Goal: Share content: Share content

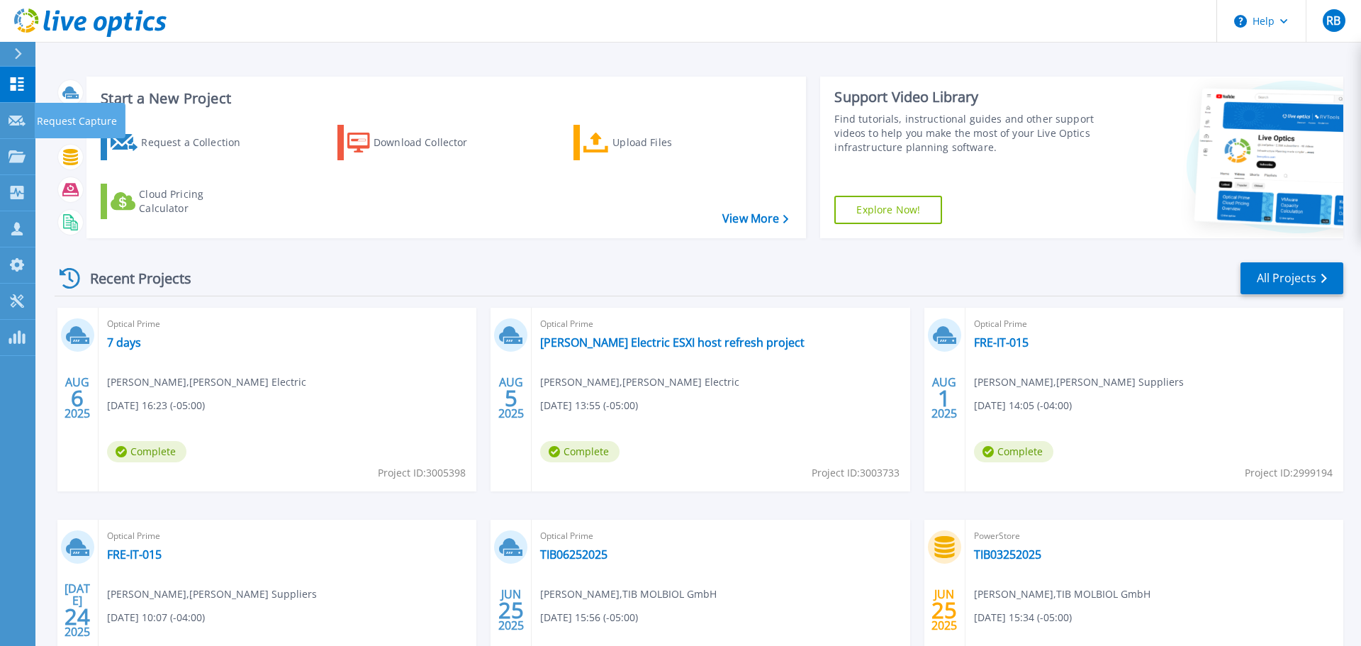
click at [13, 121] on icon at bounding box center [17, 121] width 17 height 11
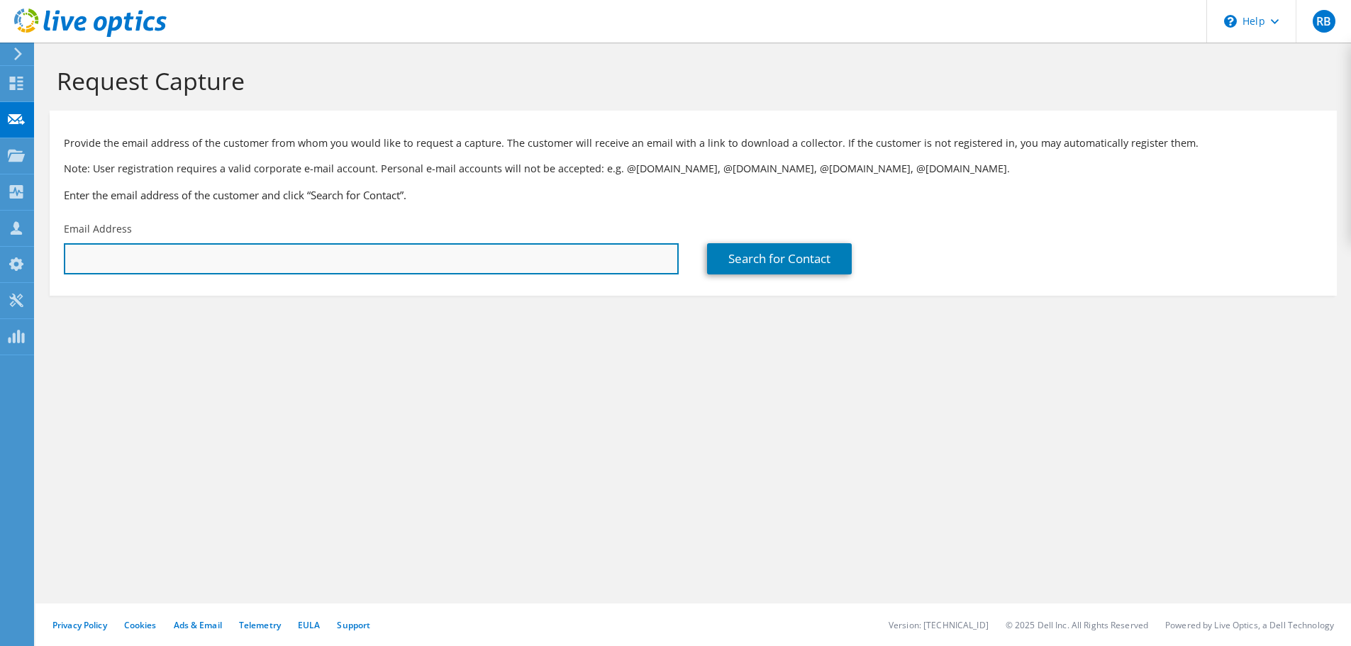
click at [143, 270] on input "text" at bounding box center [371, 258] width 615 height 31
click at [159, 259] on input "text" at bounding box center [371, 258] width 615 height 31
click at [243, 252] on input "text" at bounding box center [371, 258] width 615 height 31
paste input "pccoffy@amazon.com"
type input "pccoffy@amazon.com"
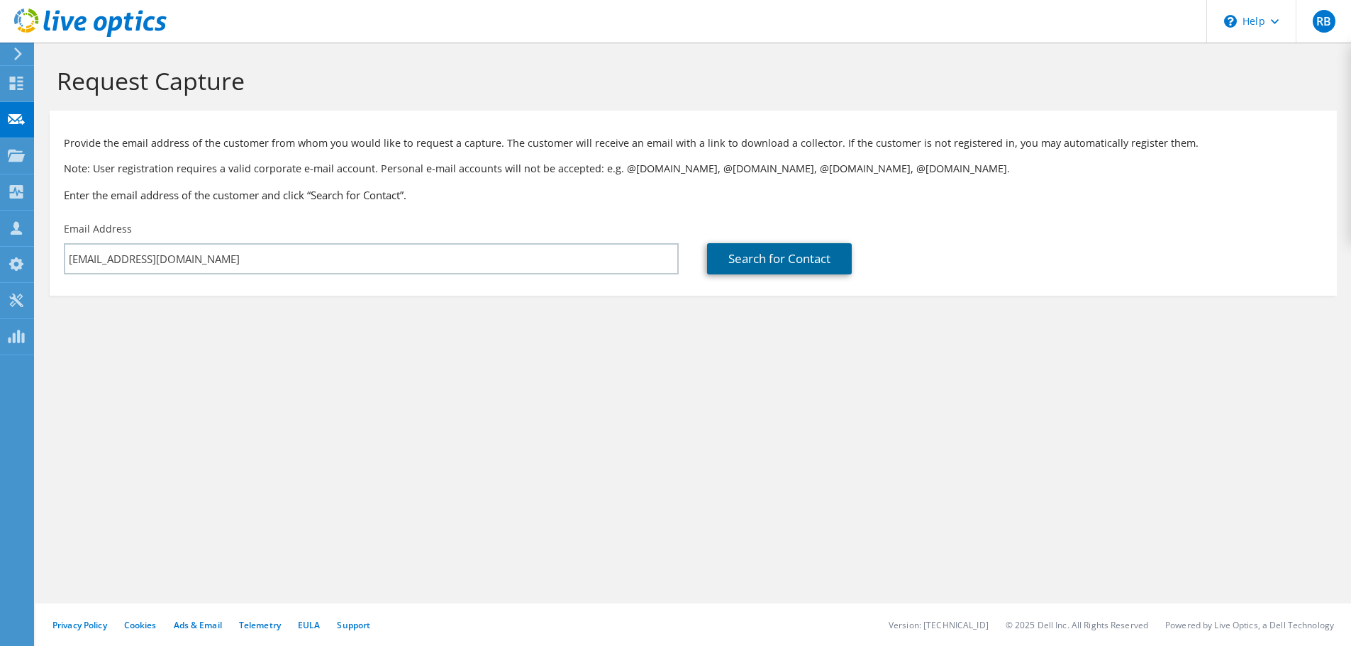
click at [789, 268] on link "Search for Contact" at bounding box center [779, 258] width 145 height 31
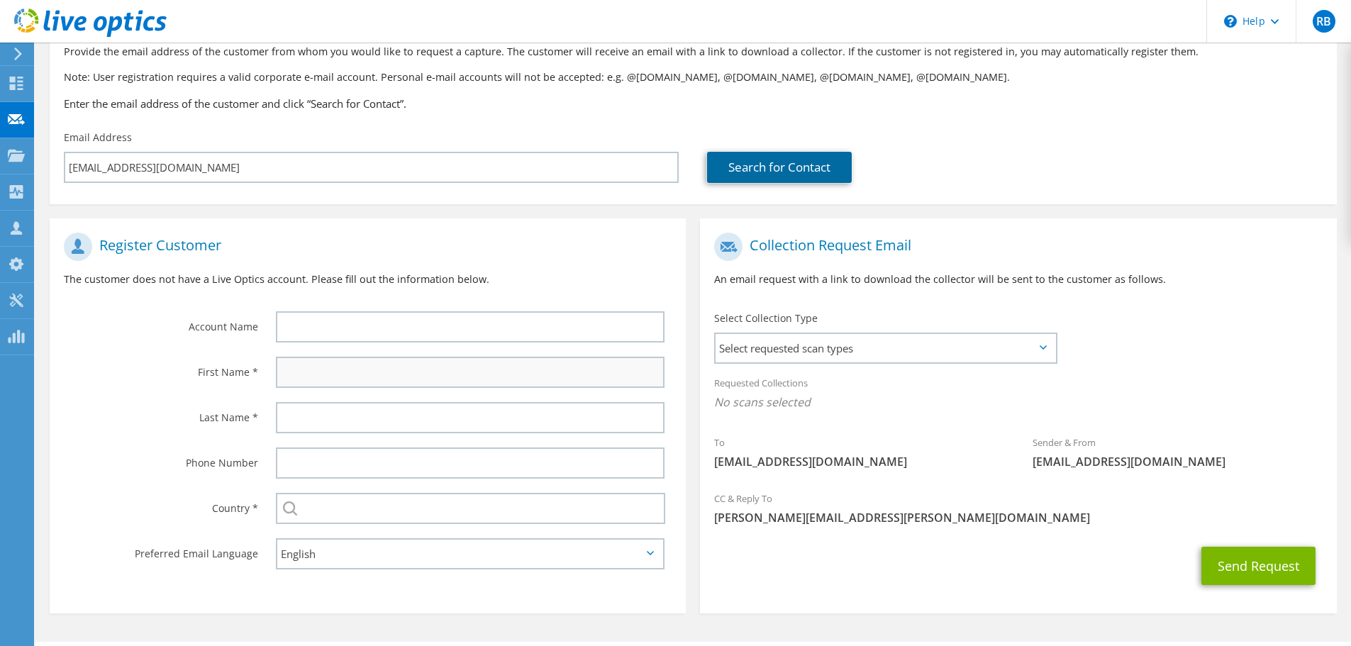
scroll to position [130, 0]
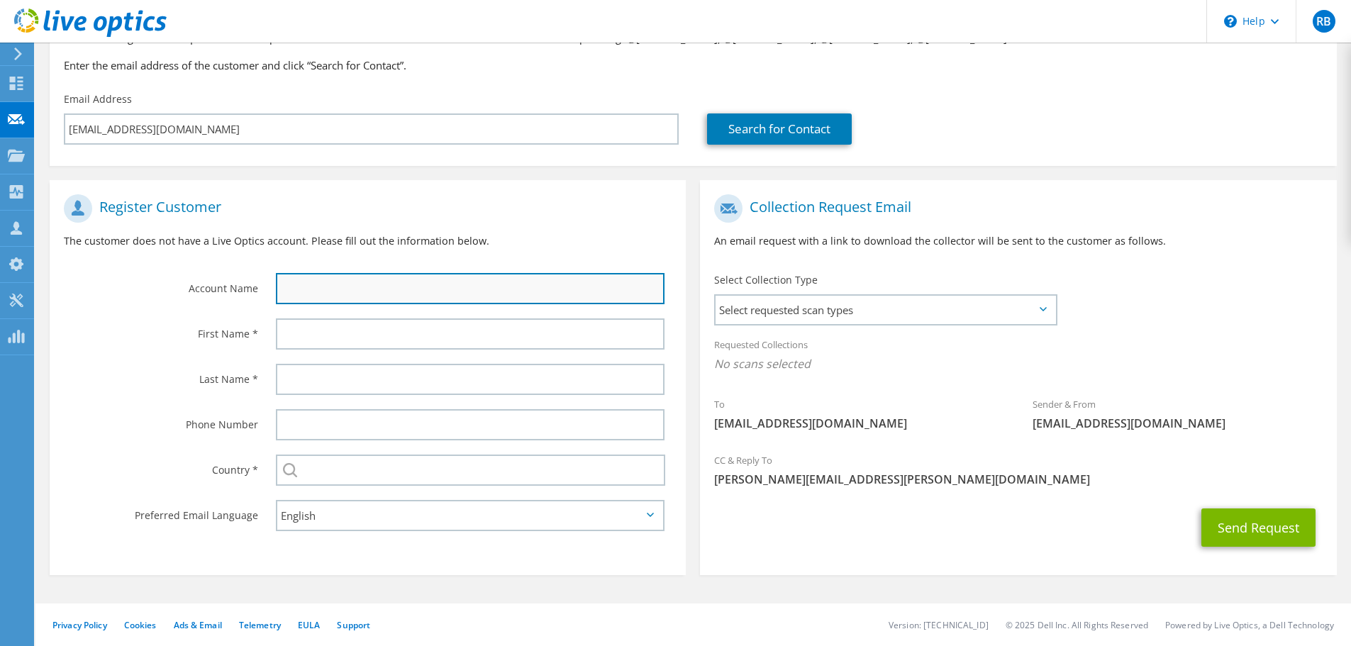
click at [323, 294] on input "text" at bounding box center [470, 288] width 389 height 31
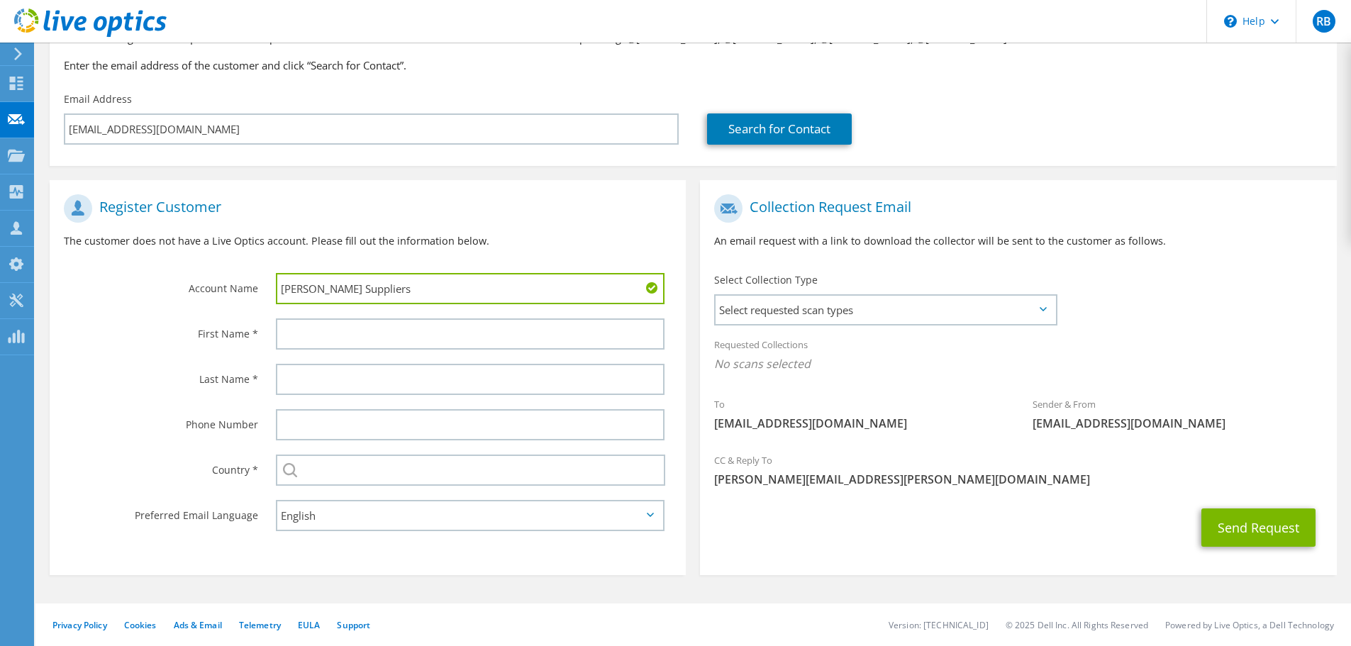
type input "[PERSON_NAME] Suppliers"
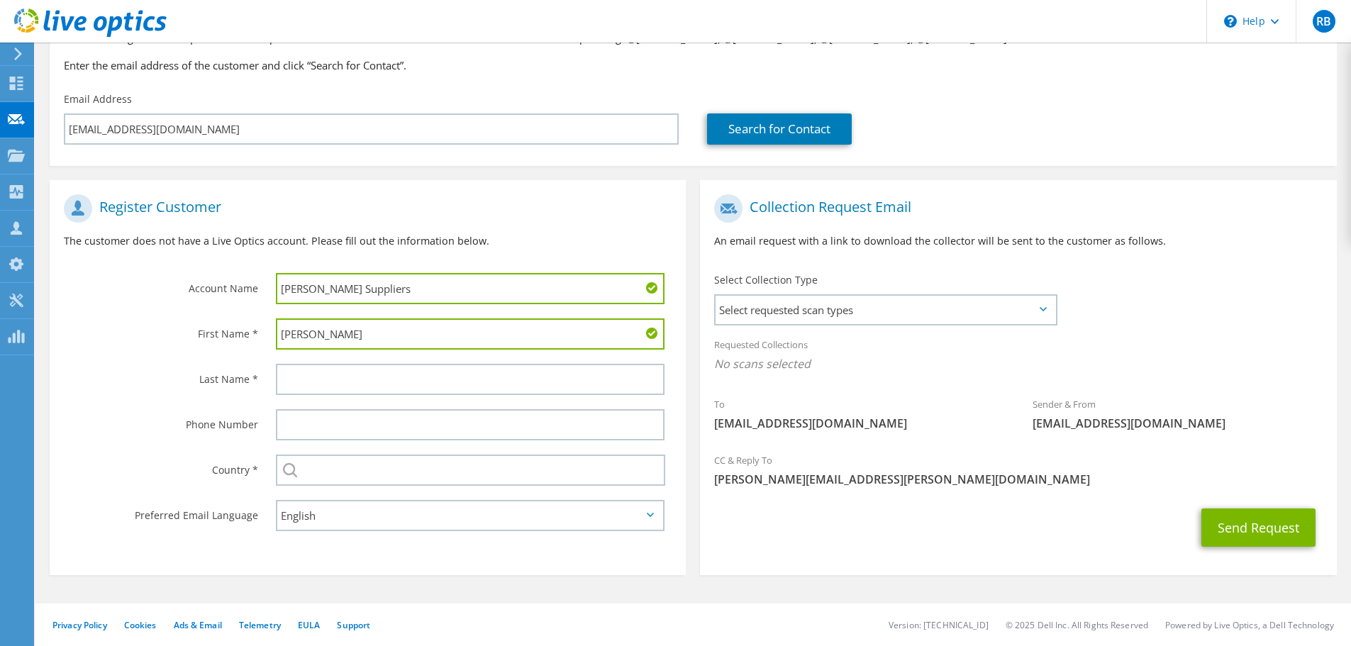
type input "Pierre"
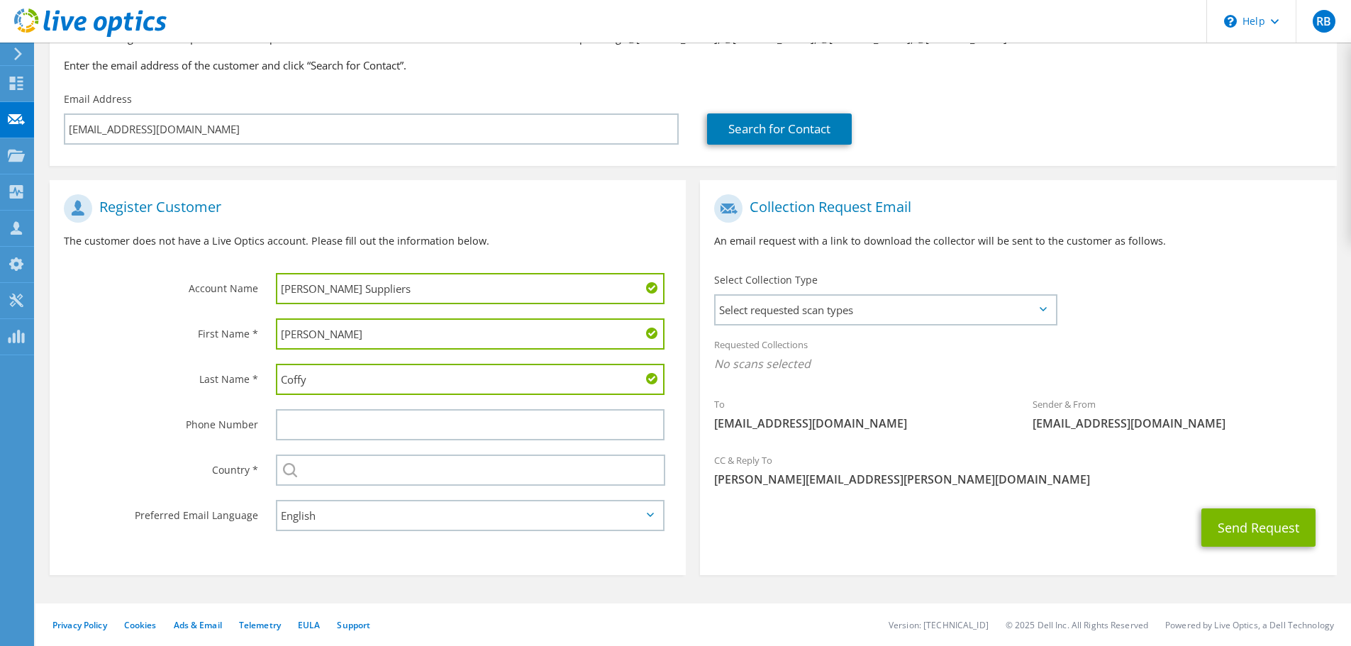
type input "Coffy"
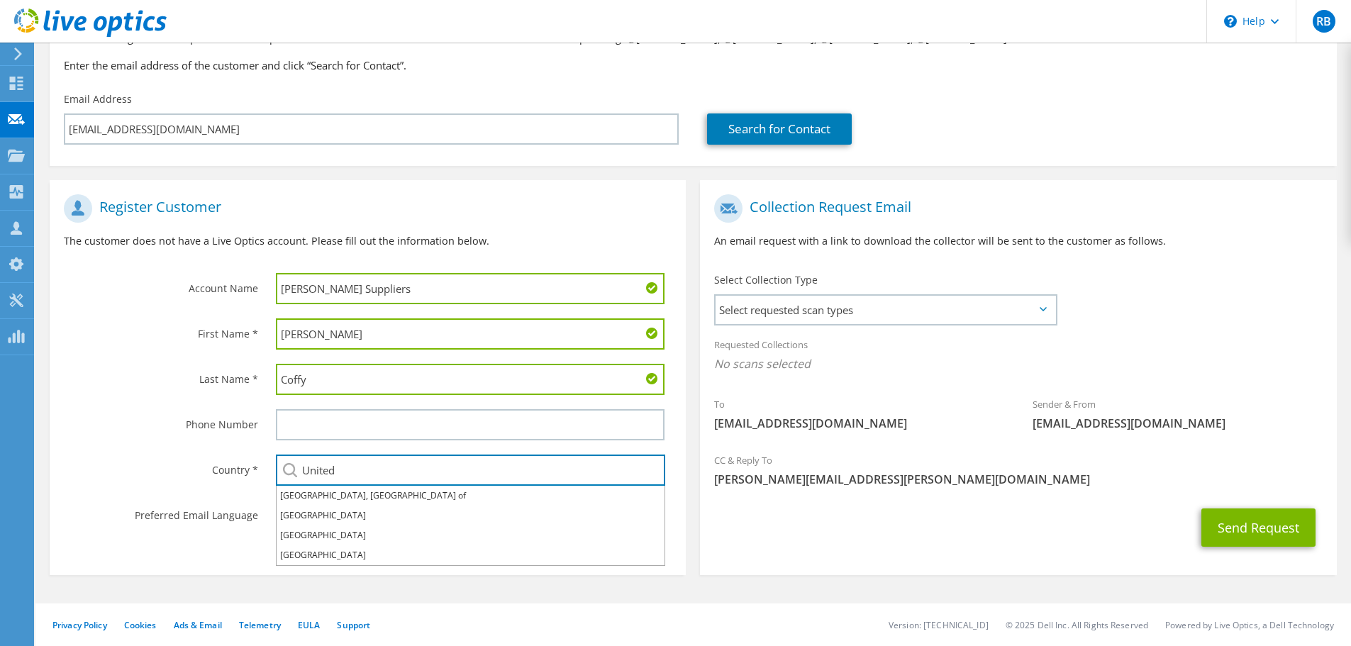
type input "United States"
type input "4799705845"
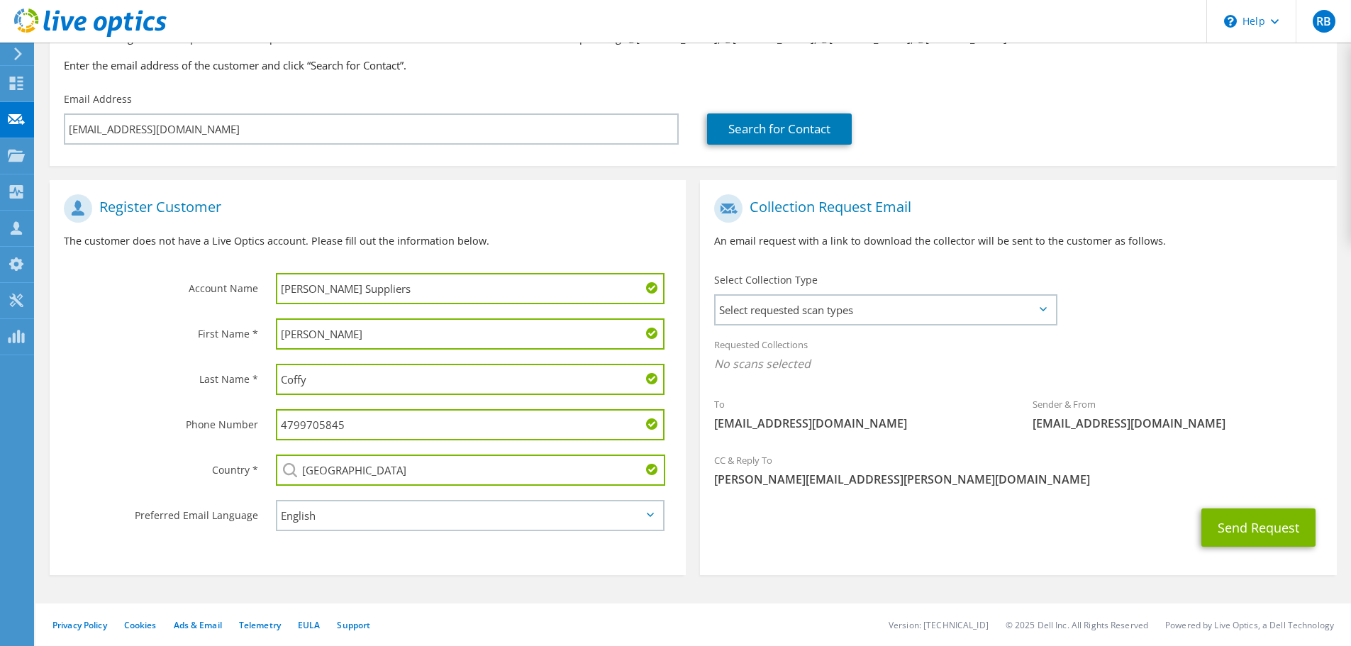
drag, startPoint x: 352, startPoint y: 427, endPoint x: 274, endPoint y: 422, distance: 78.9
click at [274, 422] on div "4799705845" at bounding box center [474, 424] width 424 height 45
click at [832, 299] on span "Select requested scan types" at bounding box center [885, 310] width 340 height 28
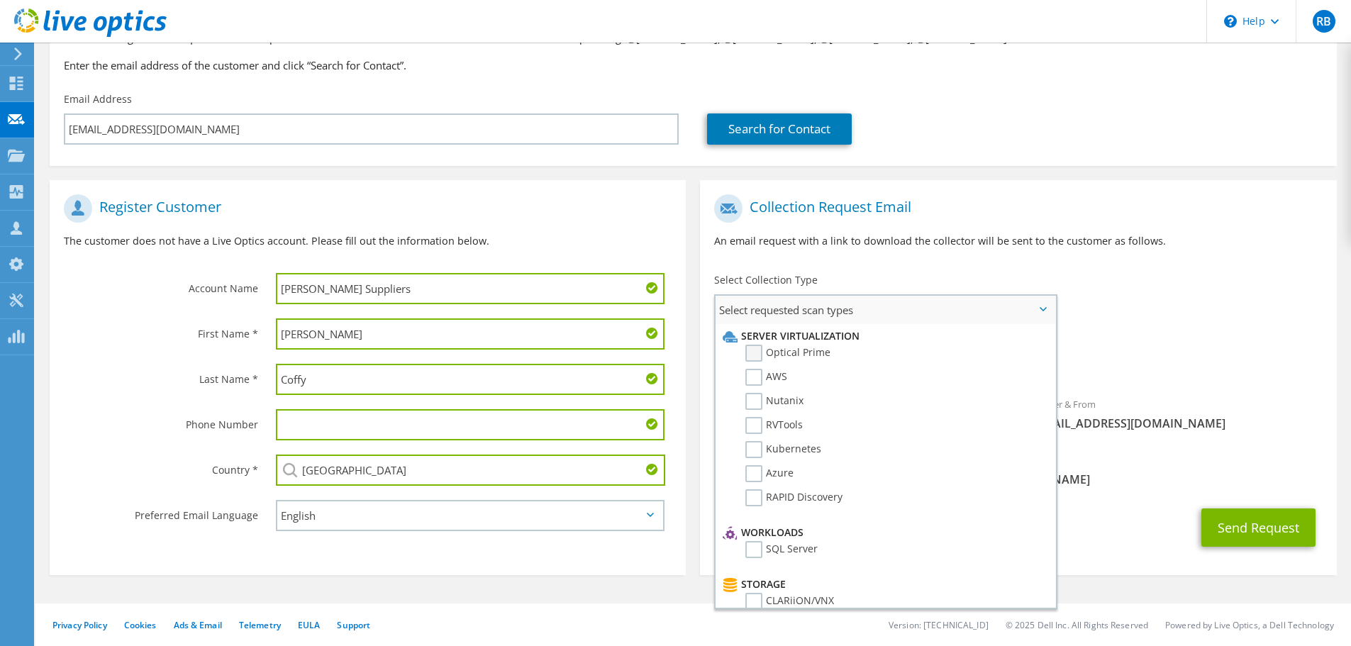
click at [793, 355] on label "Optical Prime" at bounding box center [787, 353] width 85 height 17
click at [0, 0] on input "Optical Prime" at bounding box center [0, 0] width 0 height 0
click at [1148, 345] on div "Requested Collections No scans selected Optical Prime" at bounding box center [1018, 358] width 636 height 57
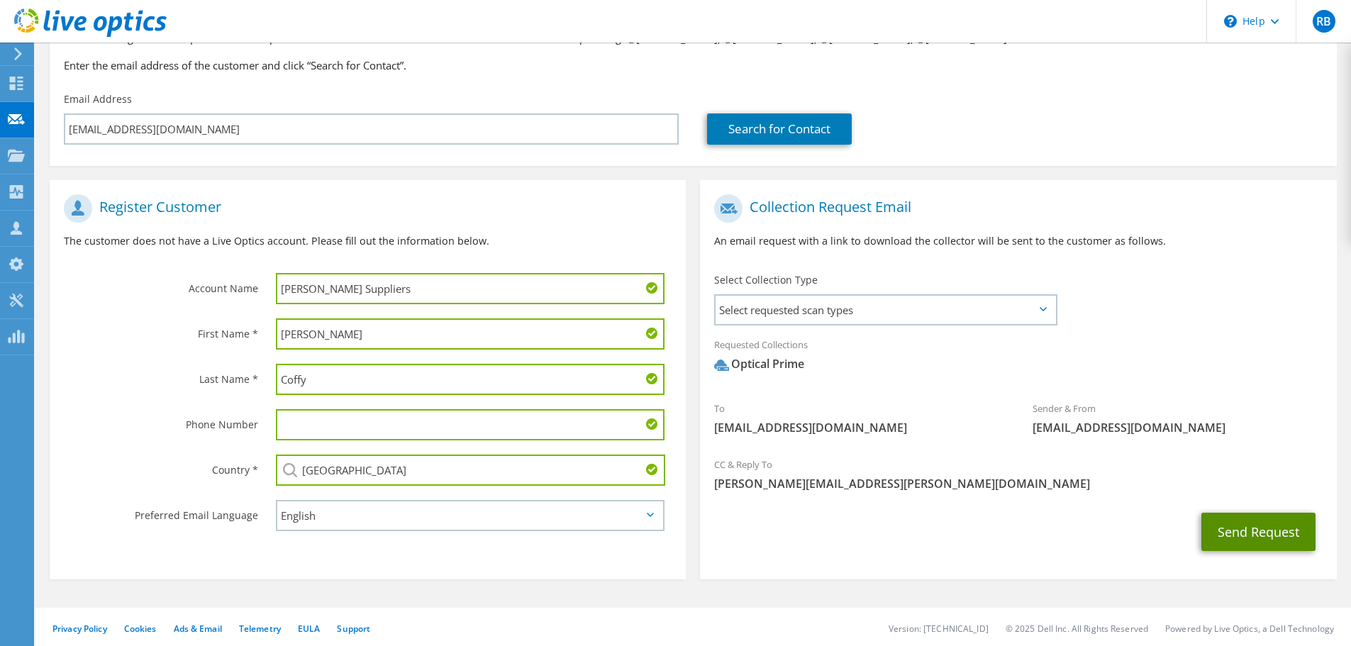
click at [1267, 526] on button "Send Request" at bounding box center [1258, 532] width 114 height 38
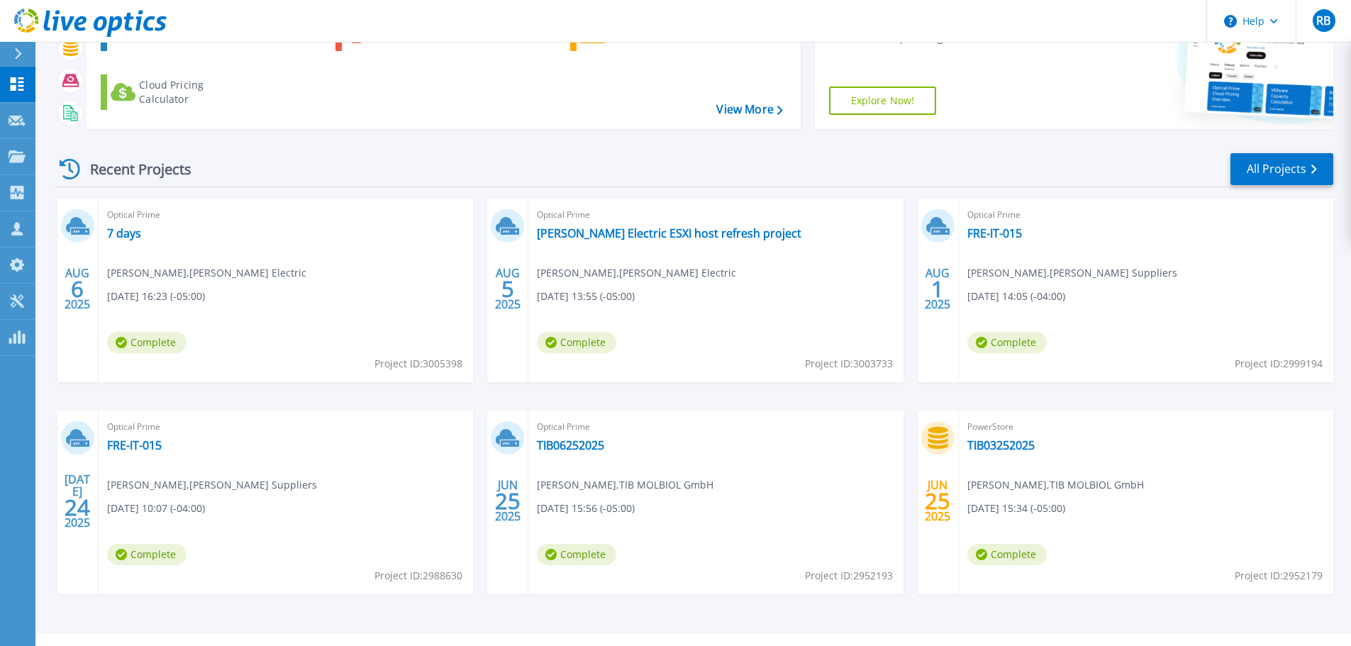
scroll to position [140, 0]
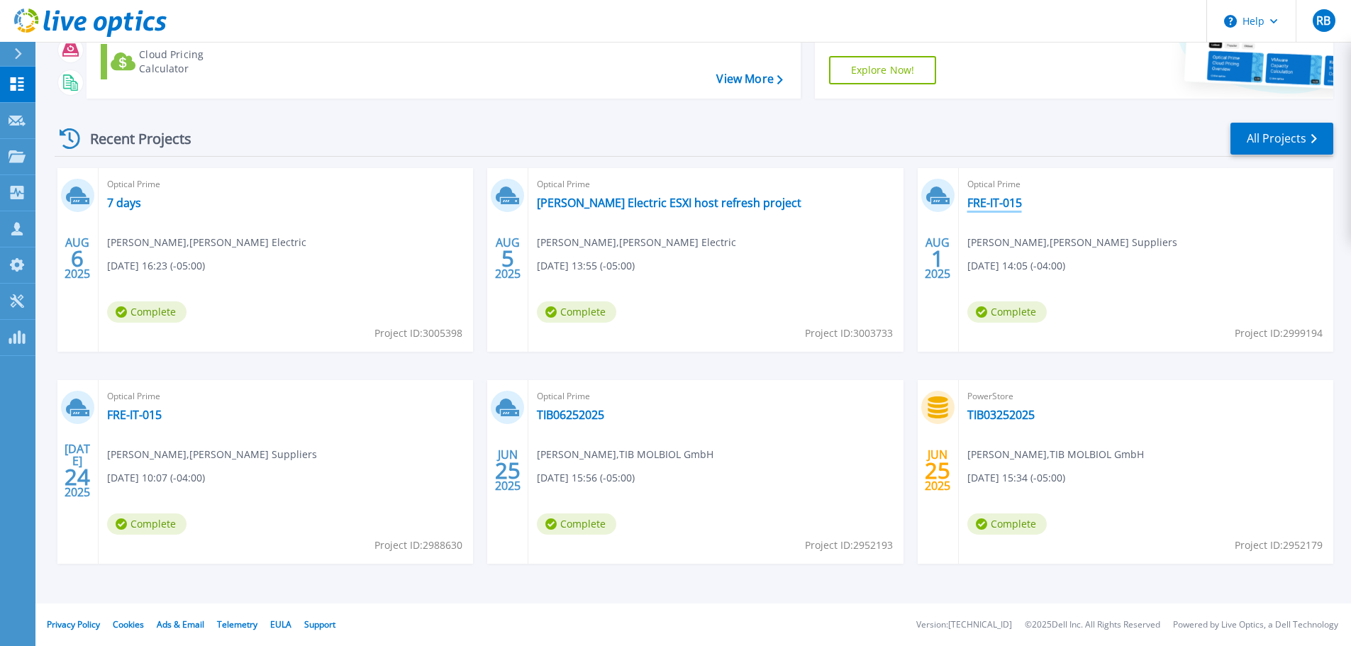
drag, startPoint x: 992, startPoint y: 213, endPoint x: 994, endPoint y: 203, distance: 10.2
click at [130, 413] on link "FRE-IT-015" at bounding box center [134, 415] width 55 height 14
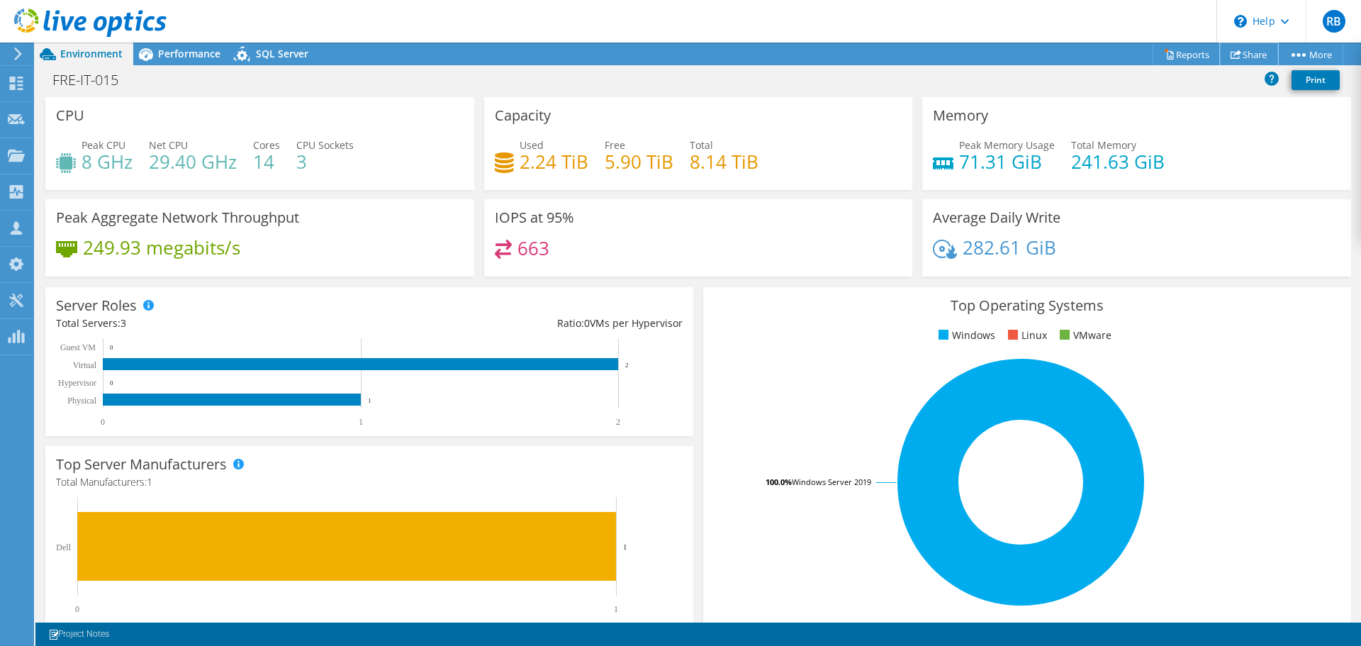
click at [1247, 48] on link "Share" at bounding box center [1249, 54] width 58 height 22
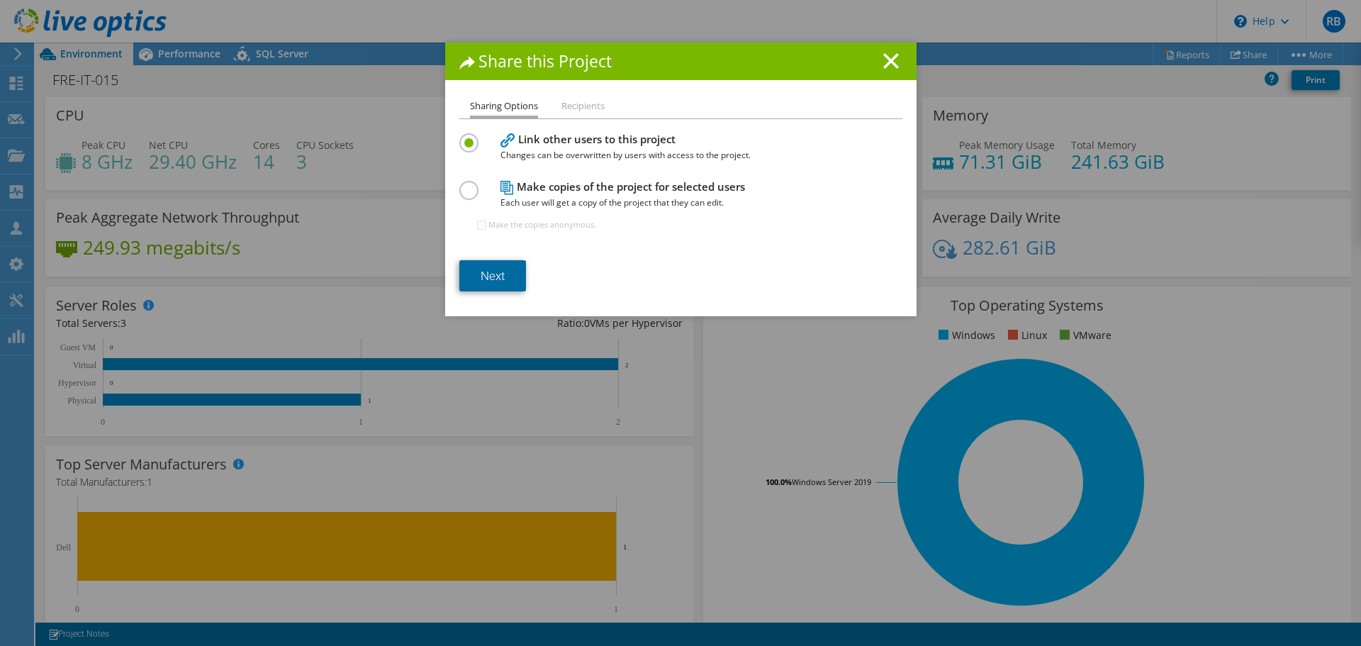
click at [479, 272] on link "Next" at bounding box center [492, 275] width 67 height 31
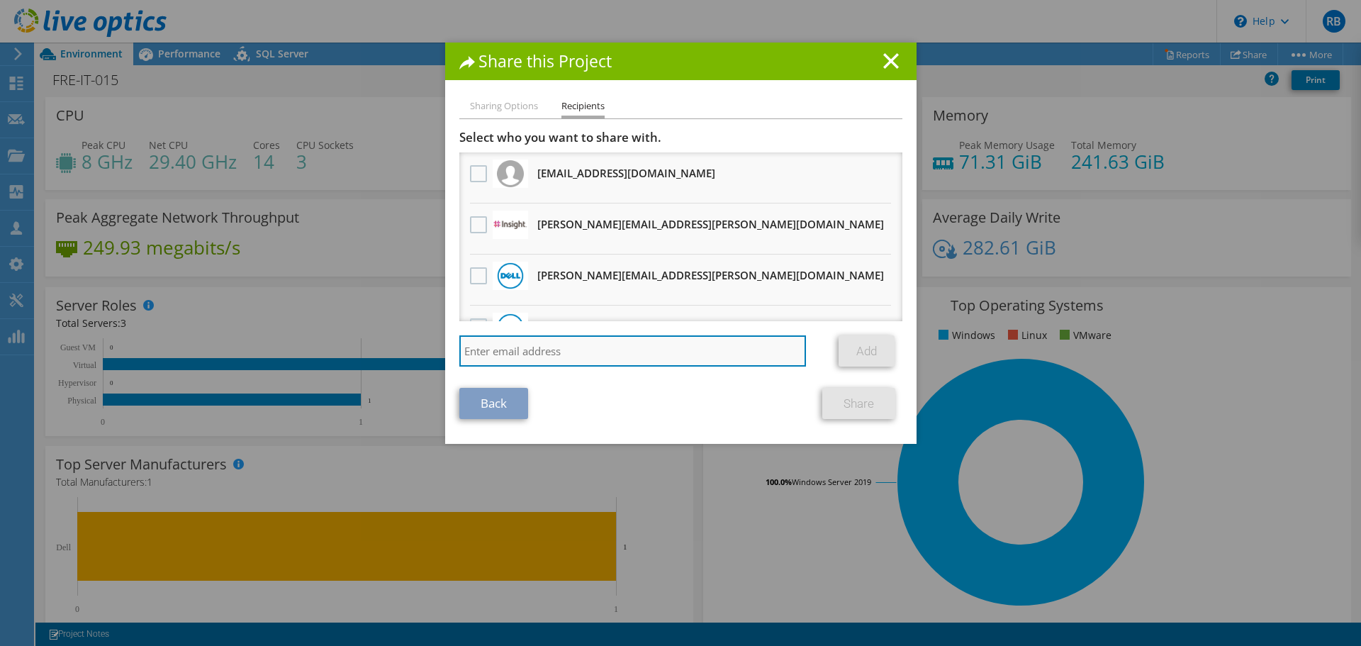
click at [536, 347] on input "search" at bounding box center [632, 350] width 347 height 31
click at [489, 360] on input "search" at bounding box center [632, 350] width 347 height 31
paste input "steve.kolarich@insight.com"
type input "steve.kolarich@insight.com"
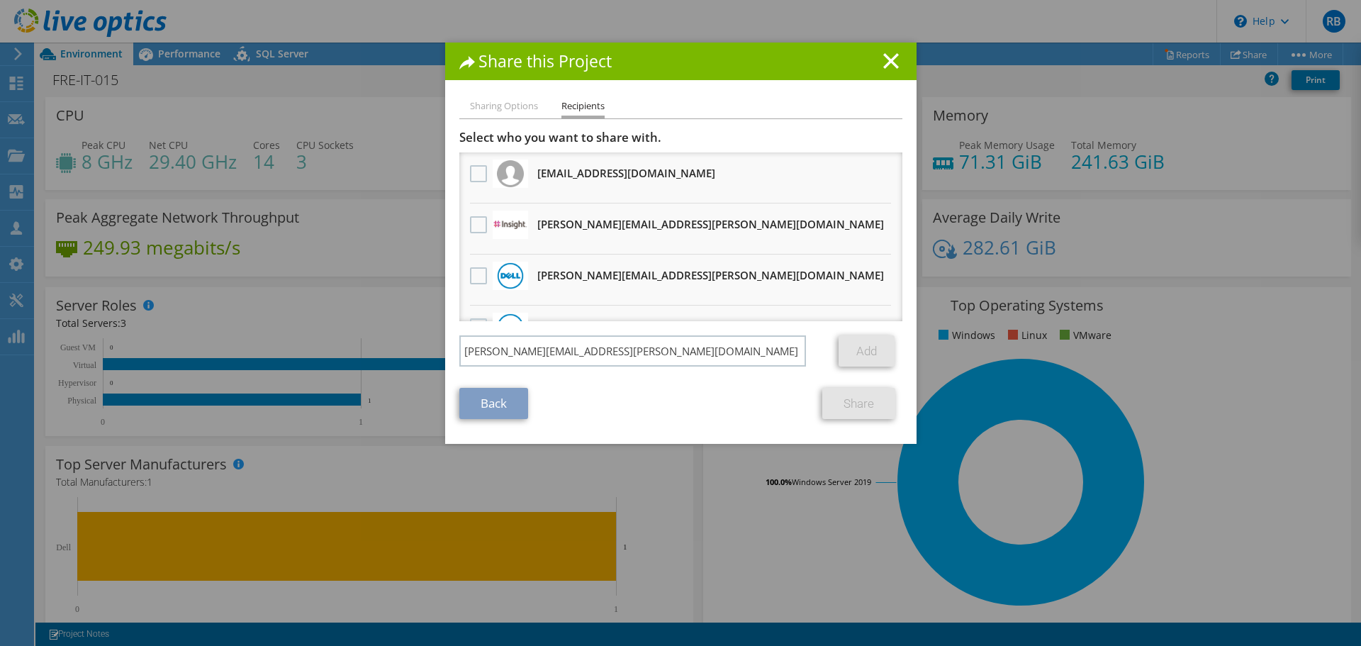
click at [616, 385] on section "Select who you want to share with. All project copies will be anonymous. tomjac…" at bounding box center [680, 274] width 443 height 289
click at [632, 405] on div "Back Share" at bounding box center [680, 403] width 443 height 31
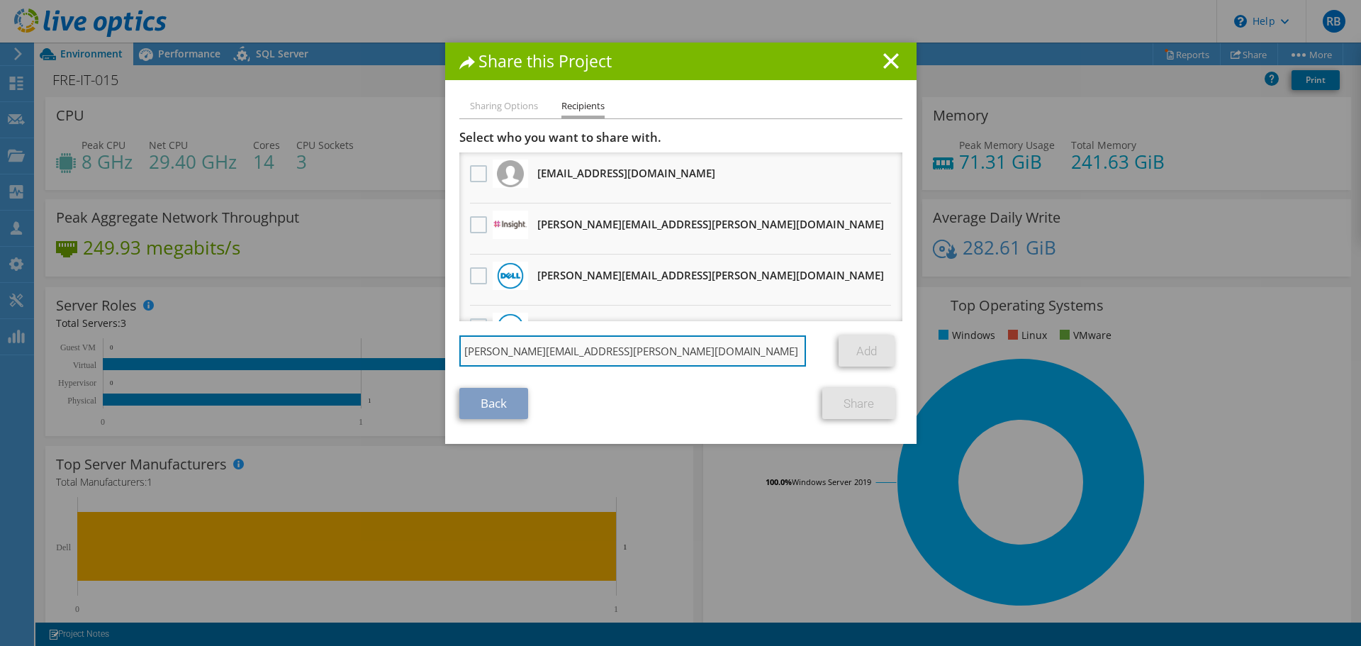
click at [645, 361] on input "steve.kolarich@insight.com" at bounding box center [632, 350] width 347 height 31
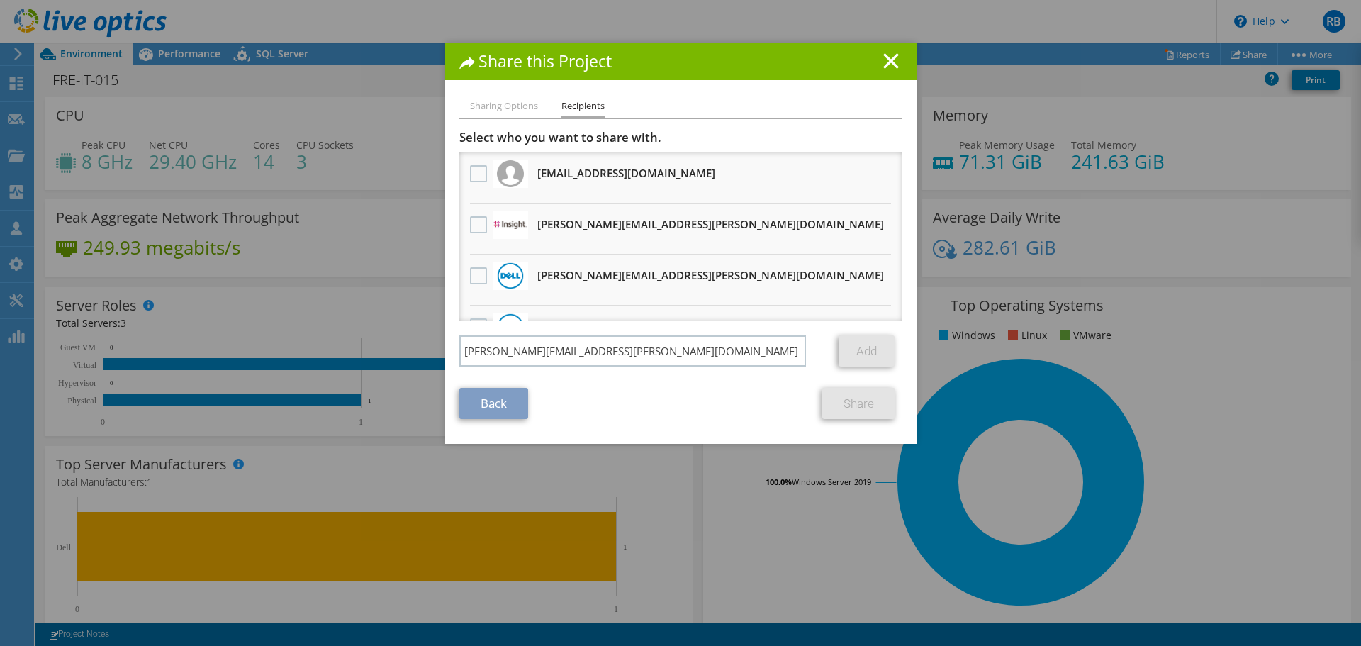
click at [702, 106] on ul "Sharing Options Recipients" at bounding box center [680, 108] width 443 height 21
click at [655, 333] on div "Select who you want to share with. All project copies will be anonymous. tomjac…" at bounding box center [680, 252] width 443 height 244
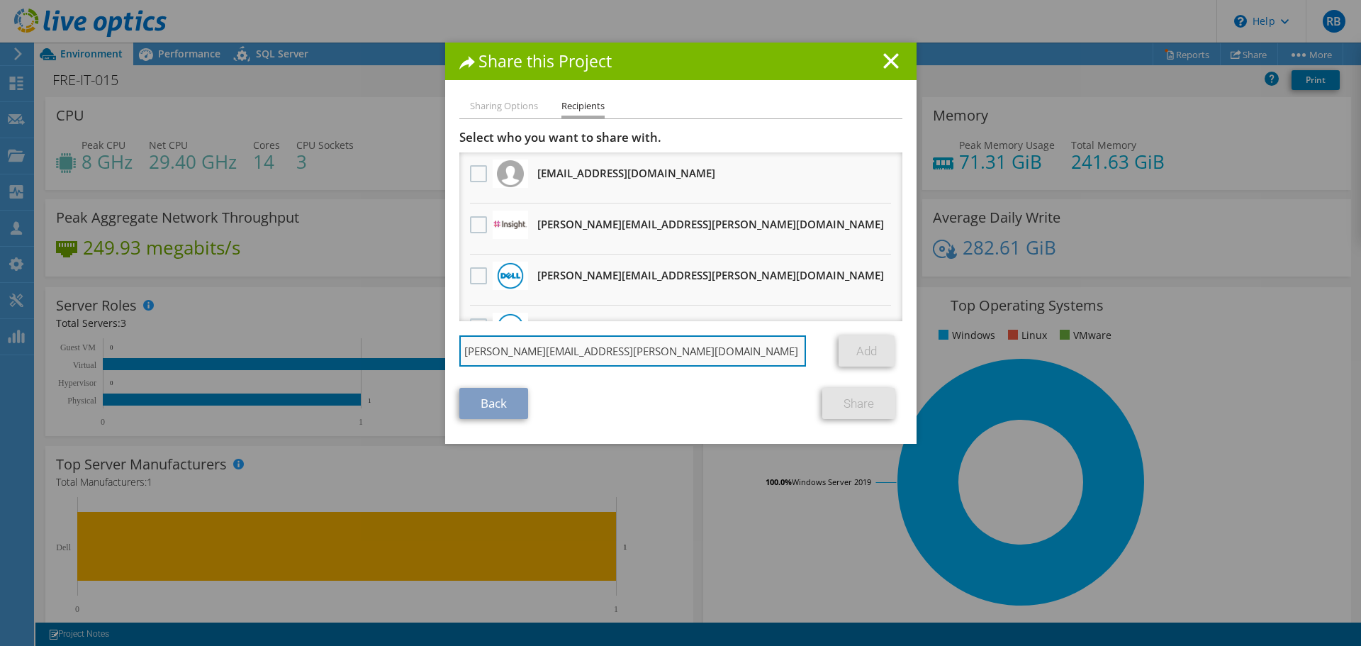
click at [646, 350] on input "steve.kolarich@insight.com" at bounding box center [632, 350] width 347 height 31
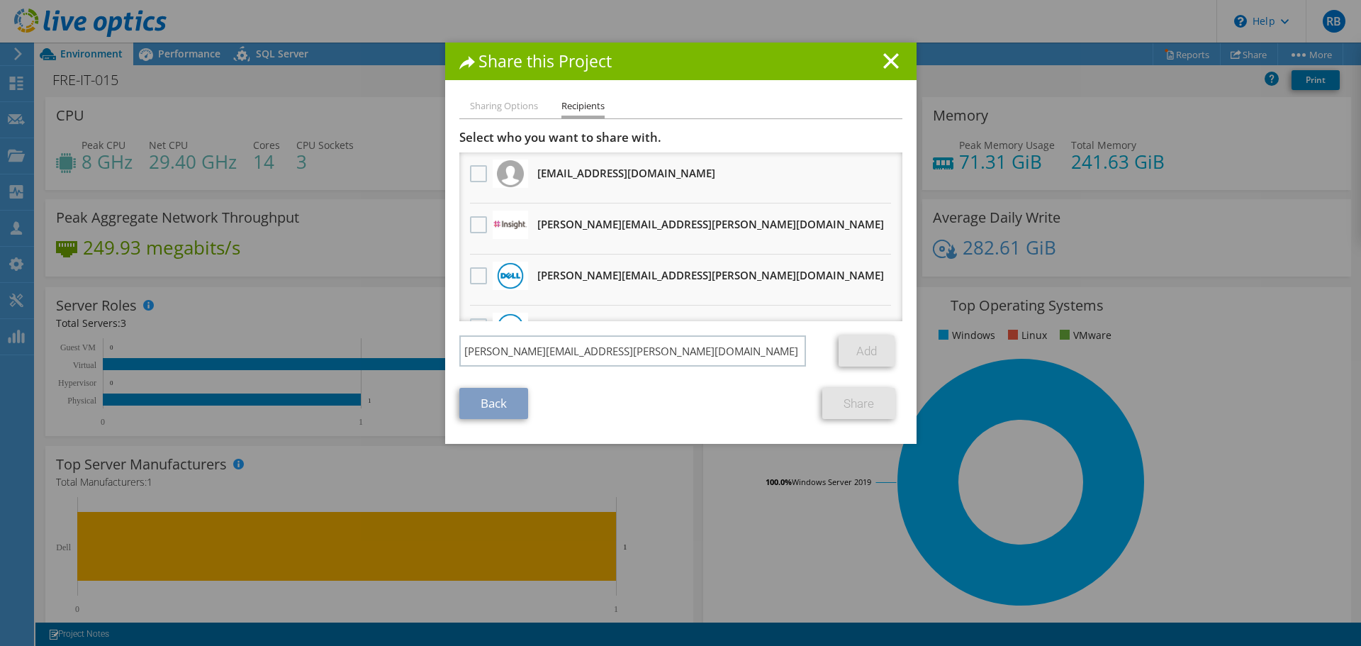
click at [832, 347] on div "Add" at bounding box center [865, 350] width 74 height 31
click at [846, 347] on link "Add" at bounding box center [867, 350] width 56 height 31
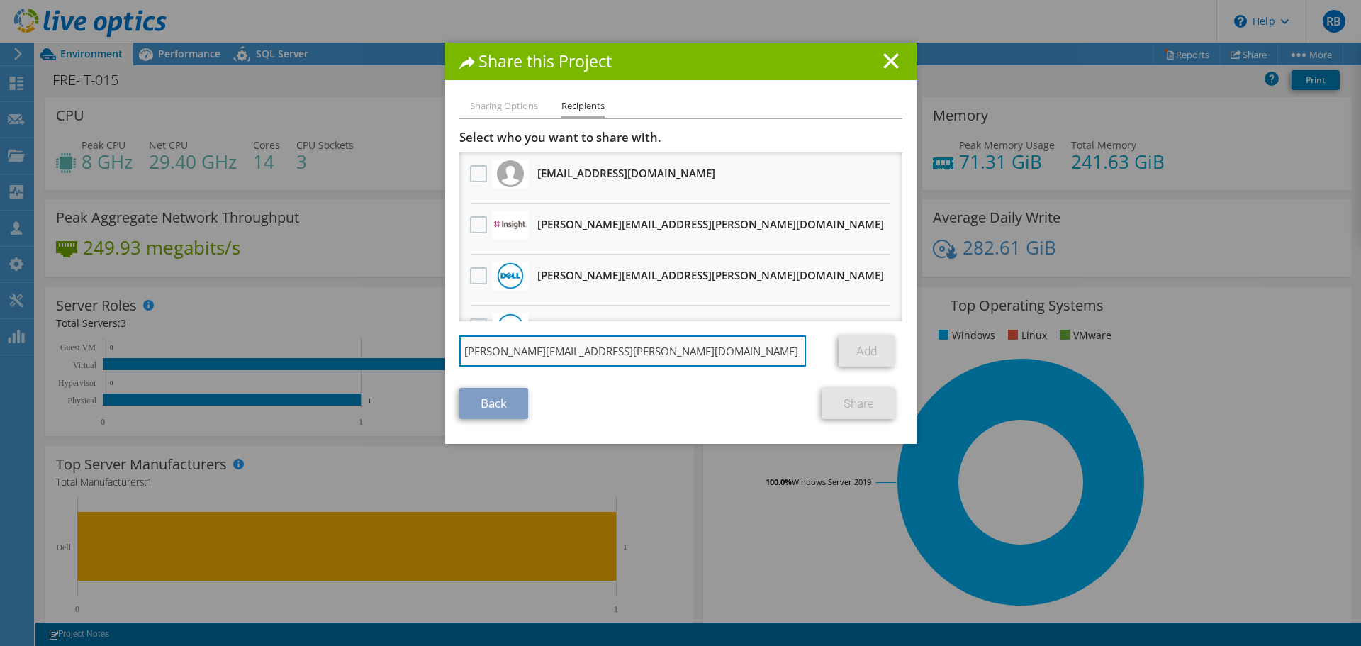
click at [633, 345] on input "steve.kolarich@insight.com" at bounding box center [632, 350] width 347 height 31
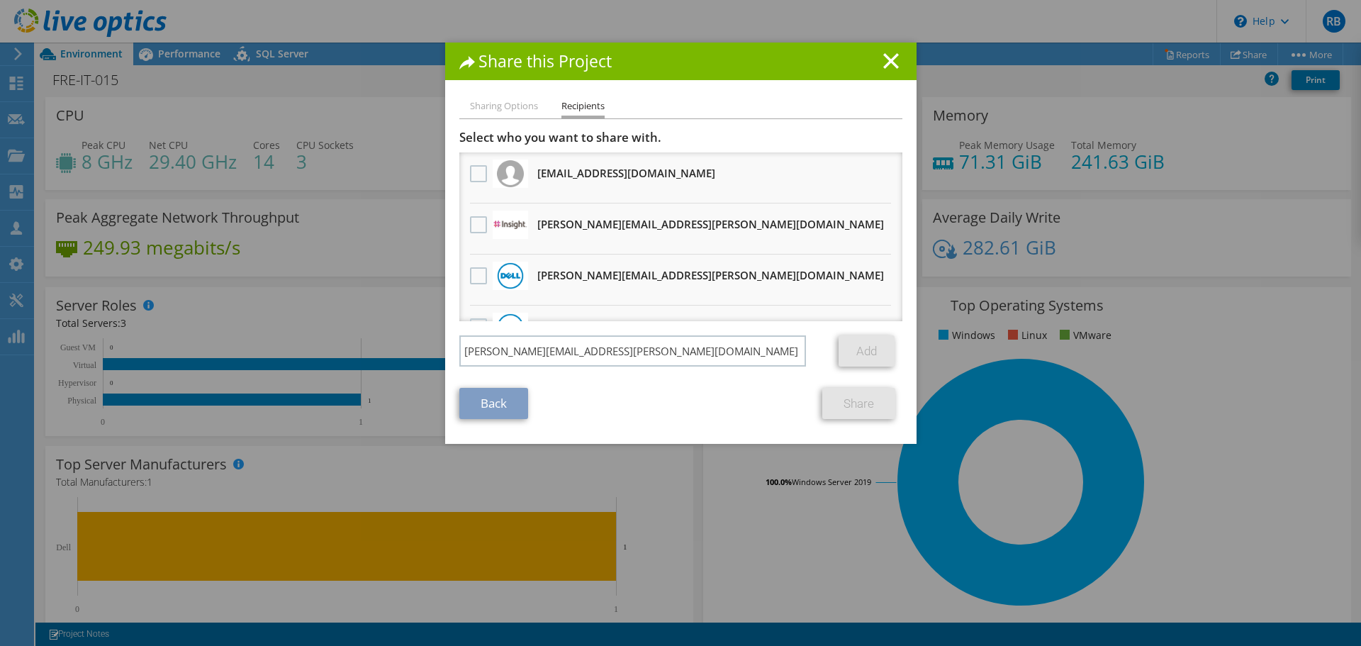
click at [489, 95] on div "Share this Project Sharing Options Recipients Link other users to this project …" at bounding box center [681, 243] width 472 height 401
click at [489, 104] on li "Sharing Options" at bounding box center [504, 107] width 68 height 18
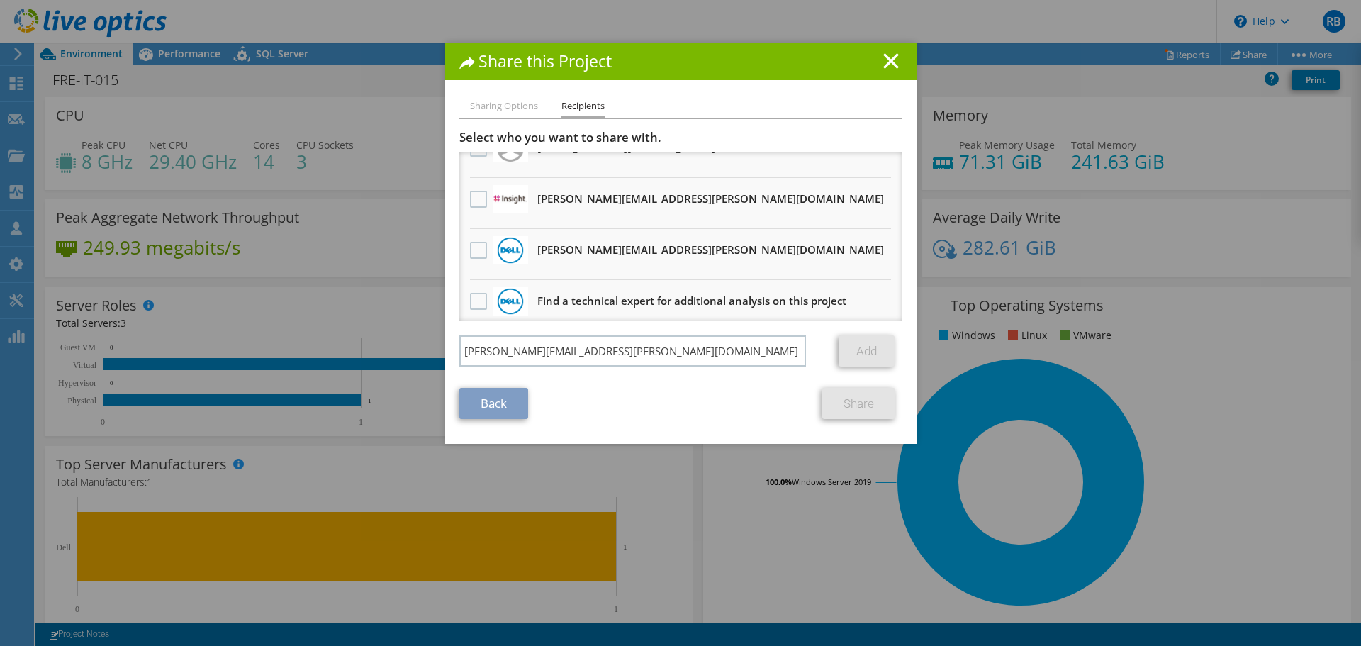
scroll to position [35, 0]
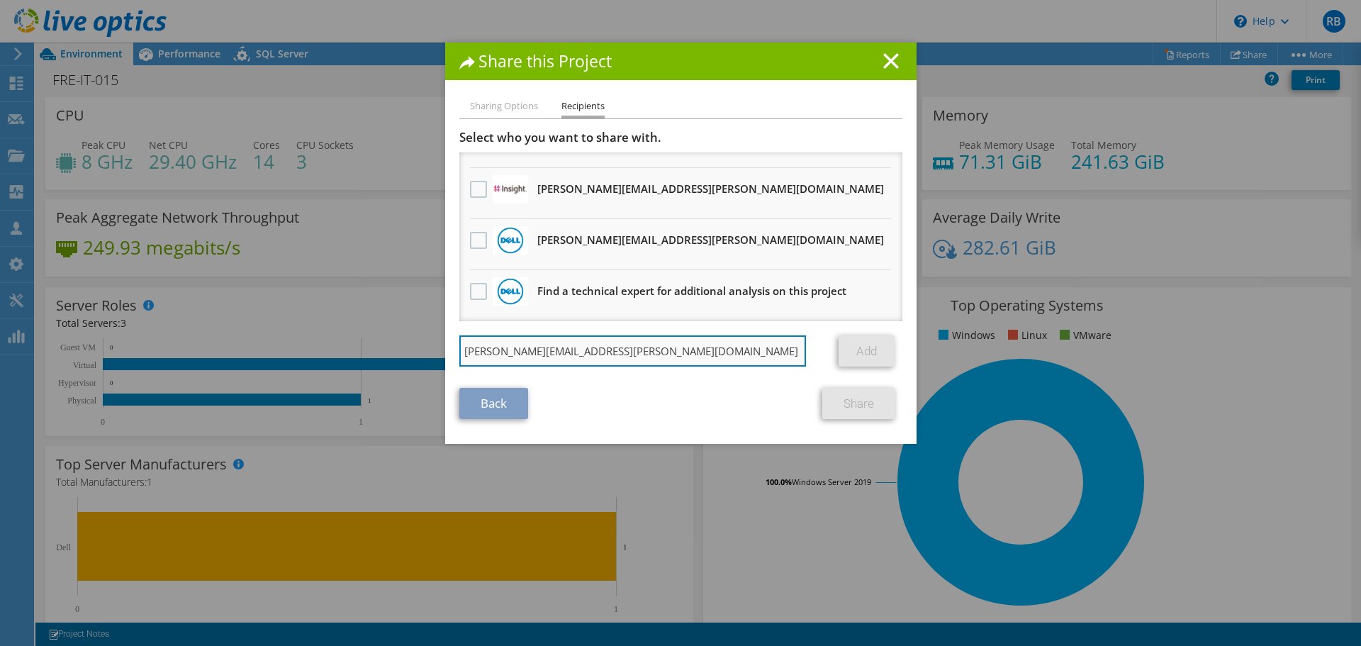
click at [611, 355] on input "steve.kolarich@insight.com" at bounding box center [632, 350] width 347 height 31
click at [629, 352] on input "steve.kolarich@insight.com" at bounding box center [632, 350] width 347 height 31
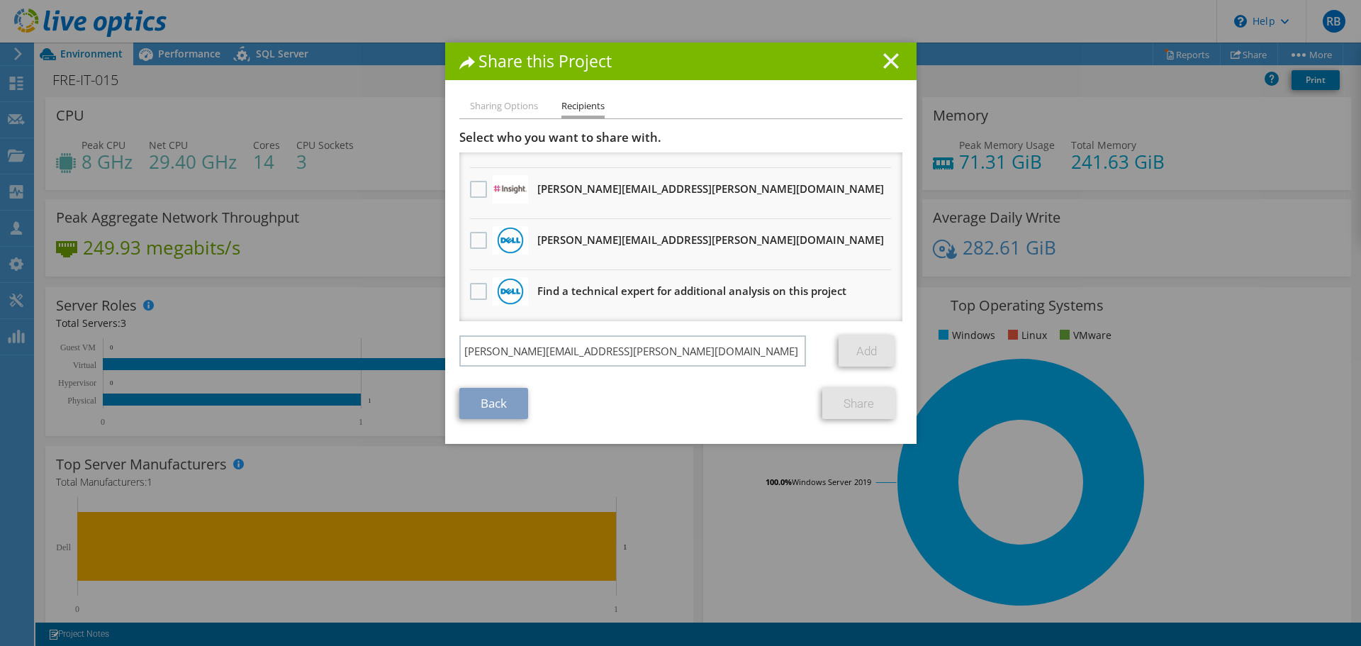
click at [889, 65] on line at bounding box center [891, 61] width 14 height 14
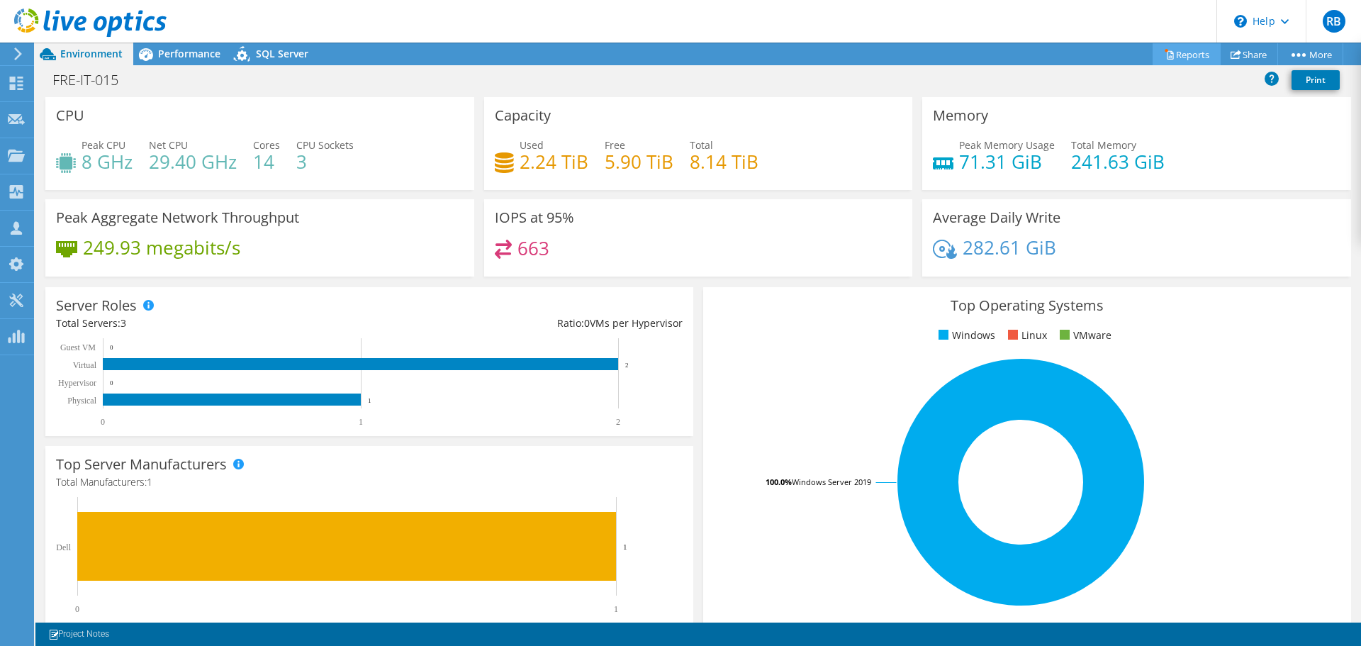
click at [1177, 52] on link "Reports" at bounding box center [1187, 54] width 68 height 22
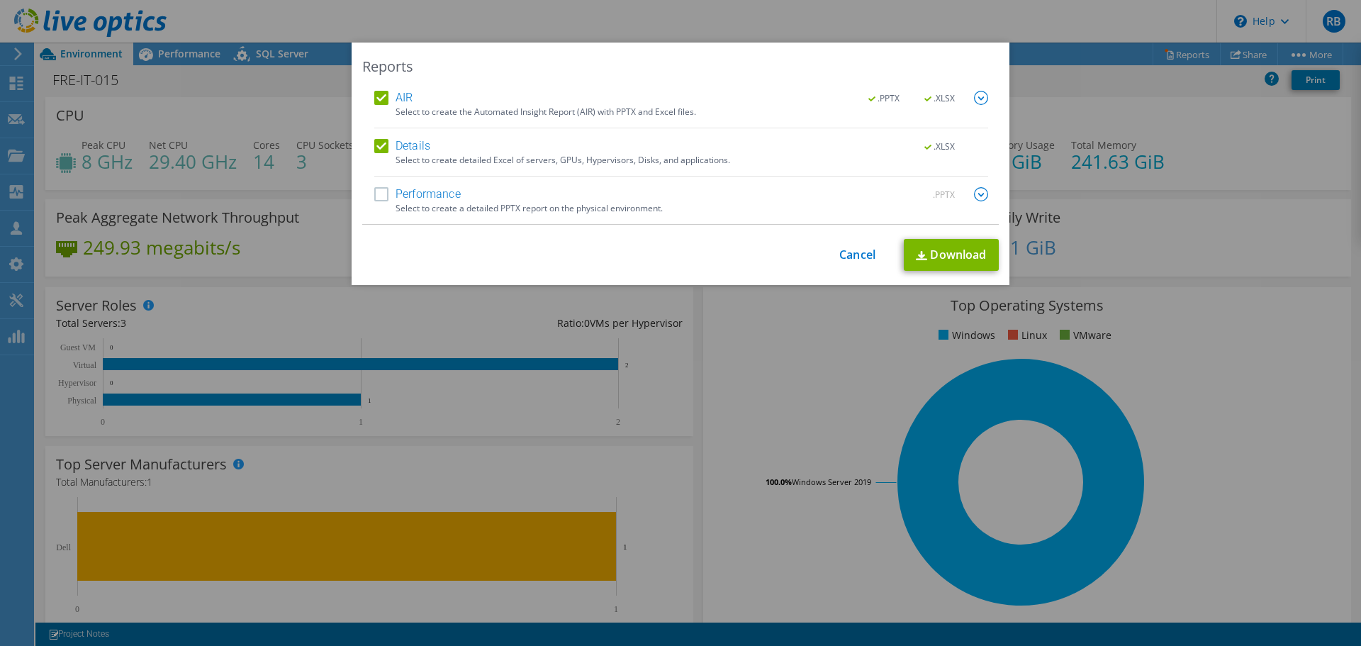
click at [381, 199] on label "Performance" at bounding box center [417, 194] width 87 height 14
click at [0, 0] on input "Performance" at bounding box center [0, 0] width 0 height 0
click at [926, 251] on link "Download" at bounding box center [951, 255] width 95 height 32
click at [957, 9] on div "Reports AIR .PPTX .XLSX Select to create the Automated Insight Report (AIR) wit…" at bounding box center [680, 323] width 1361 height 646
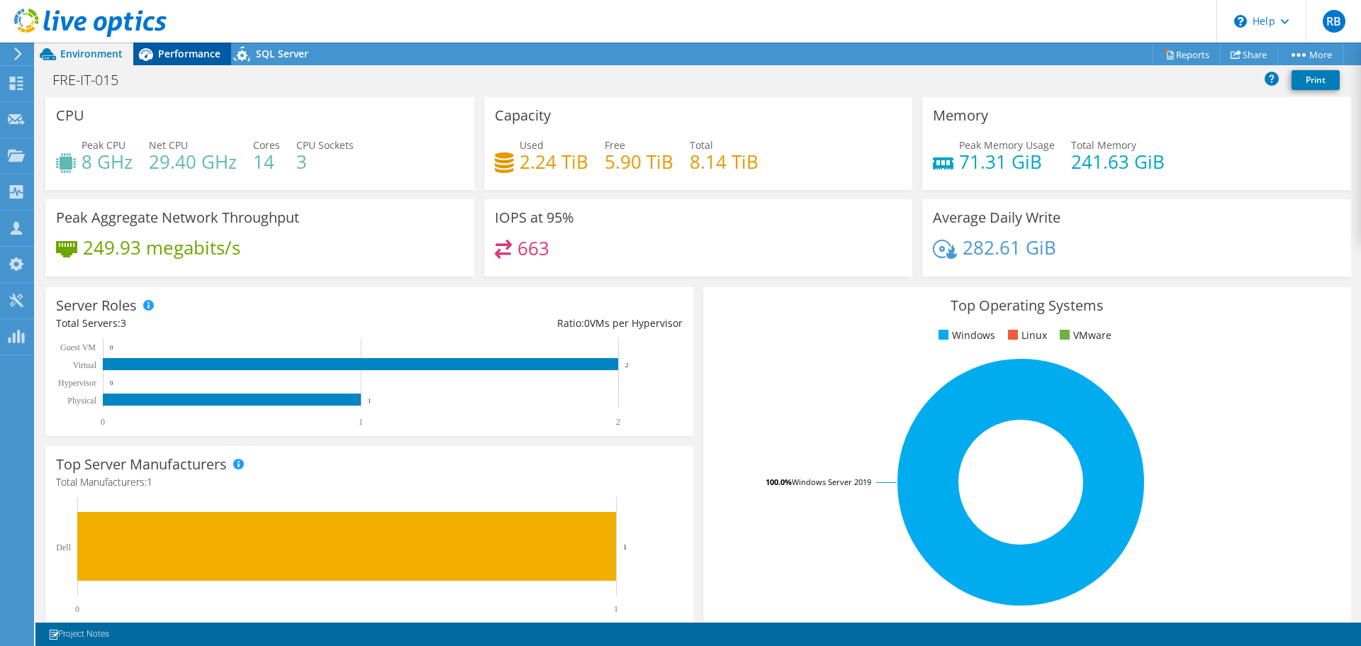
click at [189, 60] on span "Performance" at bounding box center [189, 53] width 62 height 13
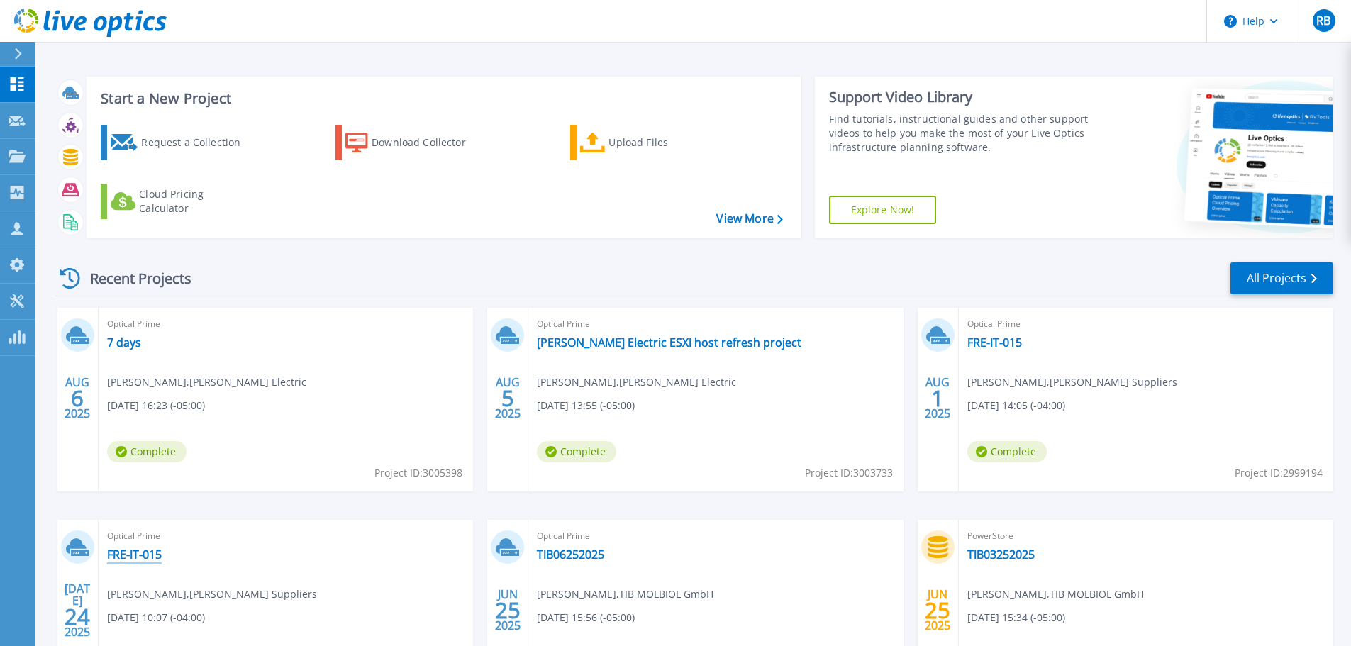
click at [137, 557] on link "FRE-IT-015" at bounding box center [134, 554] width 55 height 14
